Goal: Transaction & Acquisition: Download file/media

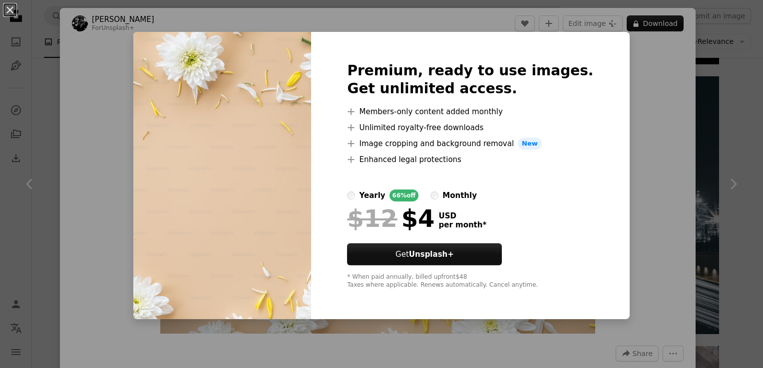
scroll to position [0, 270]
click at [648, 104] on div "An X shape Premium, ready to use images. Get unlimited access. A plus sign Memb…" at bounding box center [381, 184] width 763 height 368
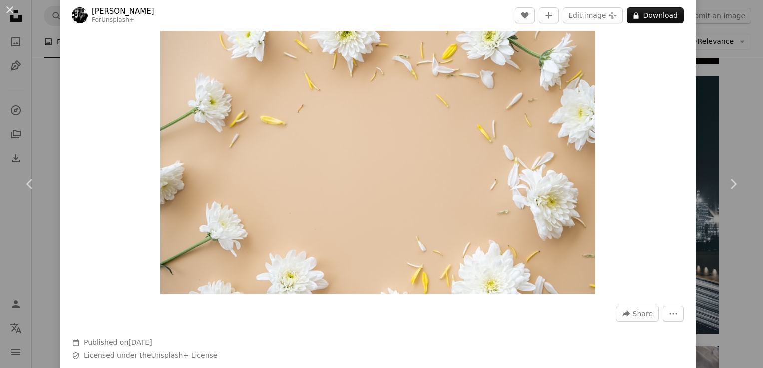
scroll to position [37, 0]
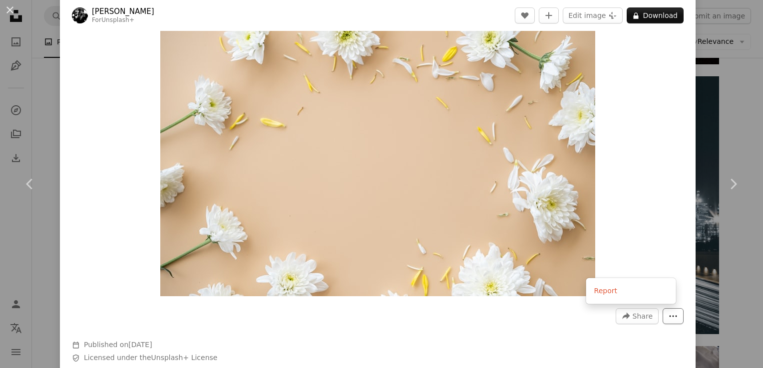
click at [669, 313] on icon "More Actions" at bounding box center [672, 316] width 9 height 9
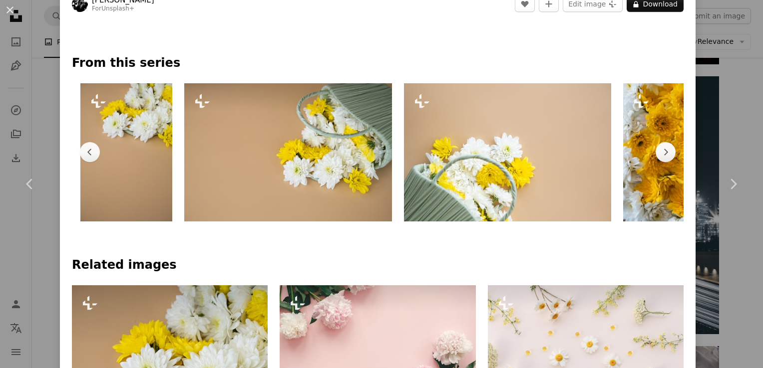
scroll to position [0, 135]
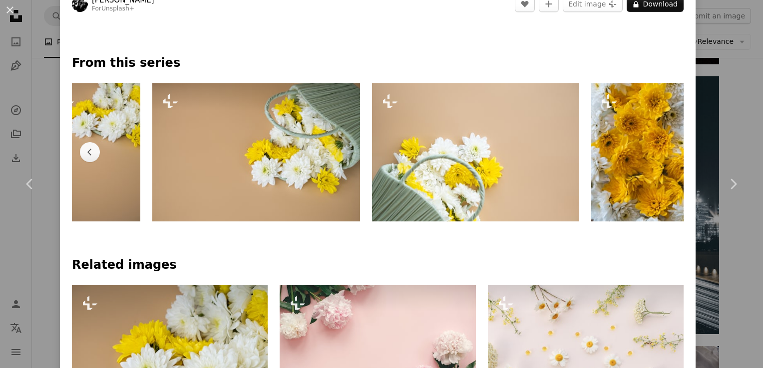
click at [311, 181] on img at bounding box center [256, 152] width 208 height 138
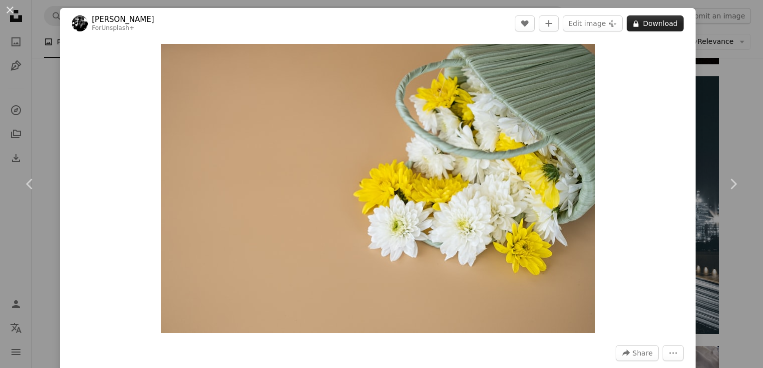
click at [660, 20] on button "A lock Download" at bounding box center [654, 23] width 57 height 16
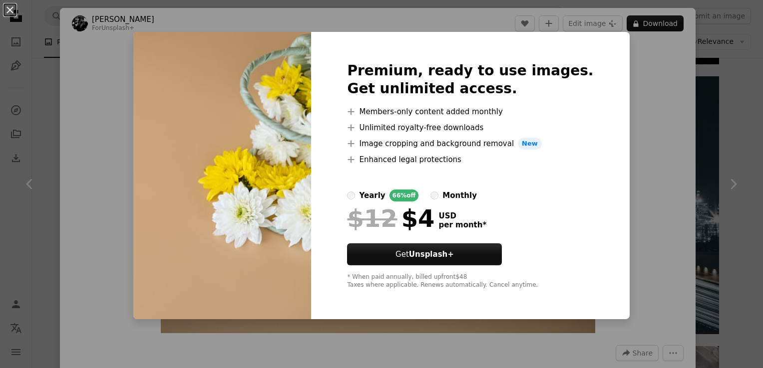
click at [614, 200] on div "An X shape Premium, ready to use images. Get unlimited access. A plus sign Memb…" at bounding box center [381, 184] width 763 height 368
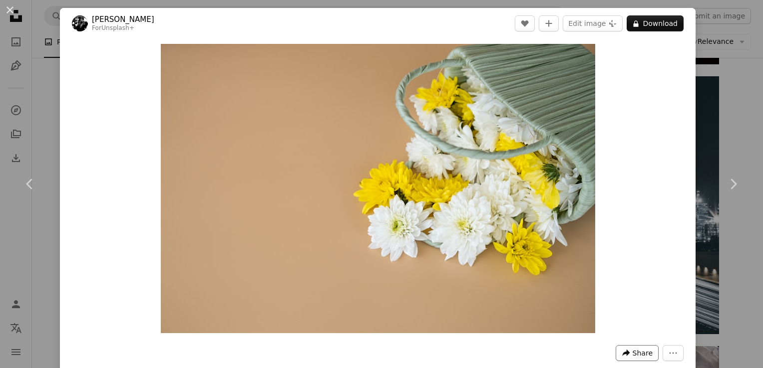
click at [634, 356] on span "Share" at bounding box center [642, 353] width 20 height 15
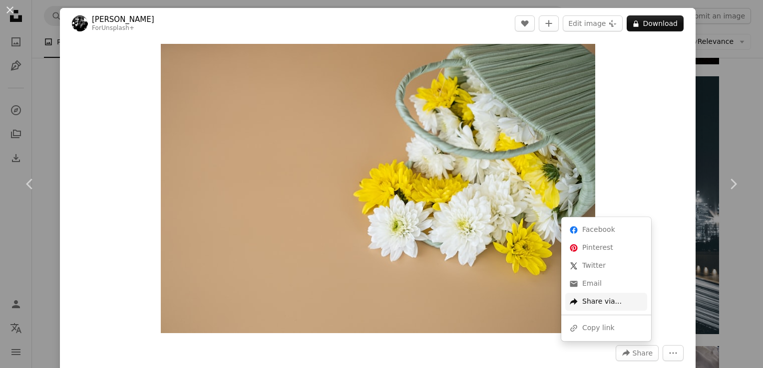
click at [605, 301] on div "A forward-right arrow Share via..." at bounding box center [606, 302] width 82 height 18
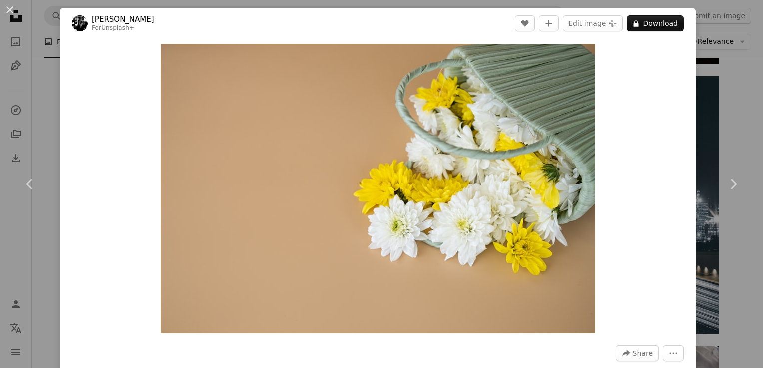
click at [719, 104] on div "An X shape Chevron left Chevron right [PERSON_NAME] For Unsplash+ A heart A plu…" at bounding box center [381, 184] width 763 height 368
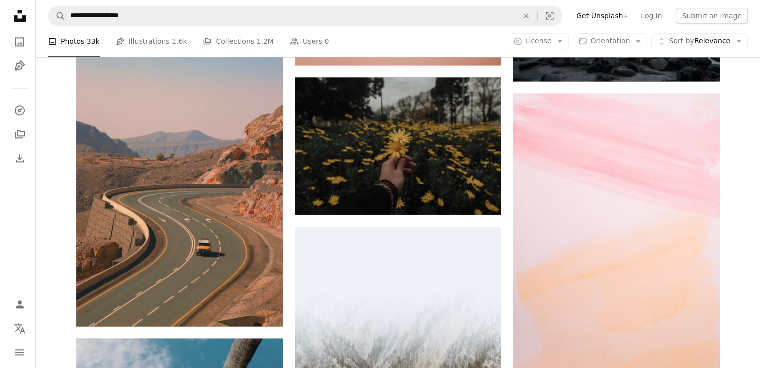
scroll to position [8863, 0]
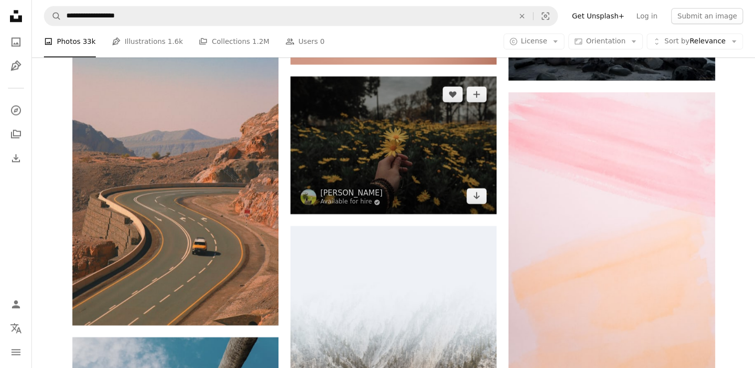
click at [421, 171] on img at bounding box center [393, 145] width 206 height 138
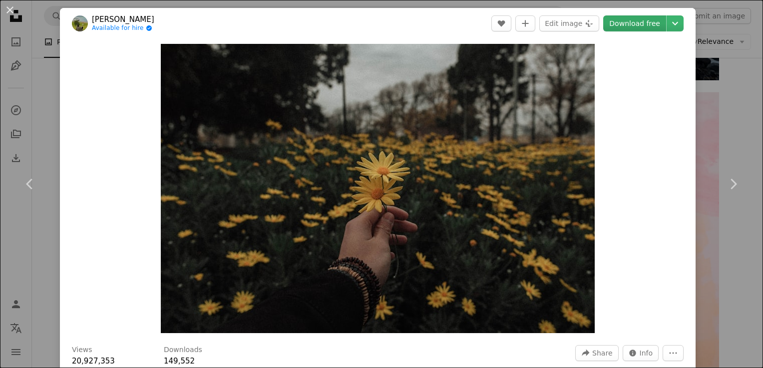
click at [625, 30] on link "Download free" at bounding box center [634, 23] width 63 height 16
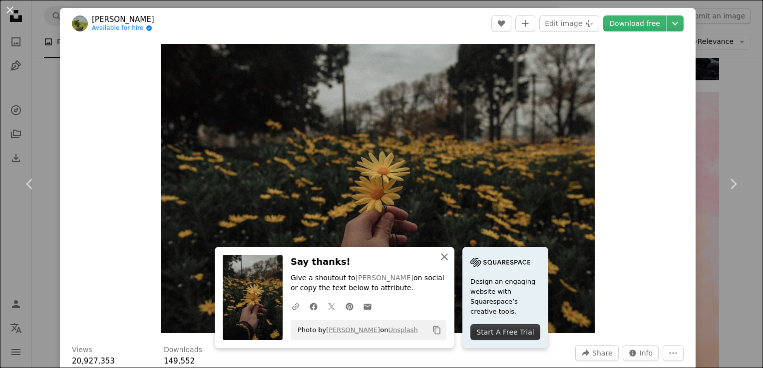
click at [439, 263] on icon "An X shape" at bounding box center [444, 257] width 12 height 12
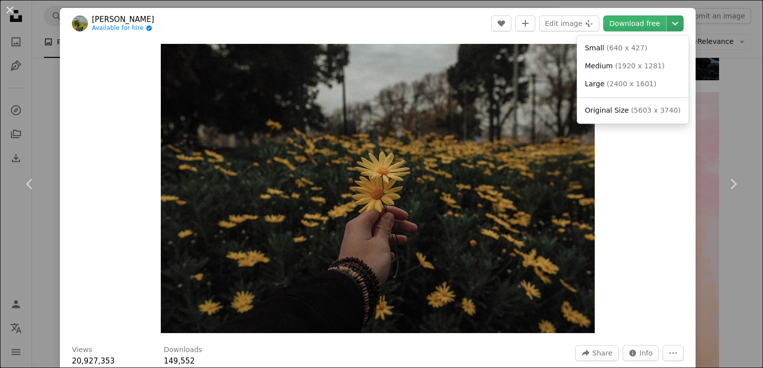
click at [667, 26] on icon "Chevron down" at bounding box center [675, 23] width 16 height 12
click at [638, 81] on span "( 2400 x 1601 )" at bounding box center [630, 84] width 49 height 8
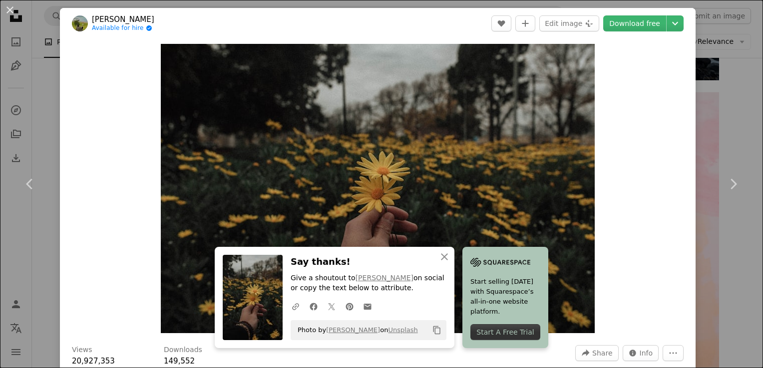
click at [609, 142] on div "Zoom in" at bounding box center [377, 188] width 635 height 299
